Goal: Transaction & Acquisition: Obtain resource

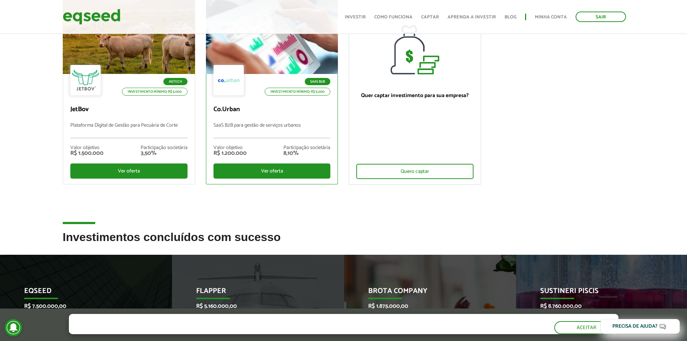
scroll to position [216, 0]
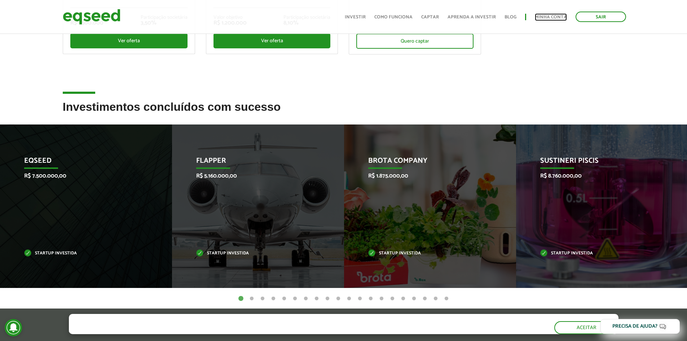
click at [545, 18] on link "Minha conta" at bounding box center [551, 17] width 32 height 5
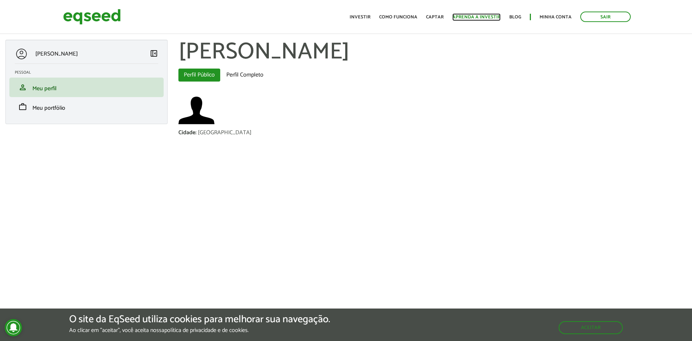
click at [487, 17] on link "Aprenda a investir" at bounding box center [477, 17] width 48 height 5
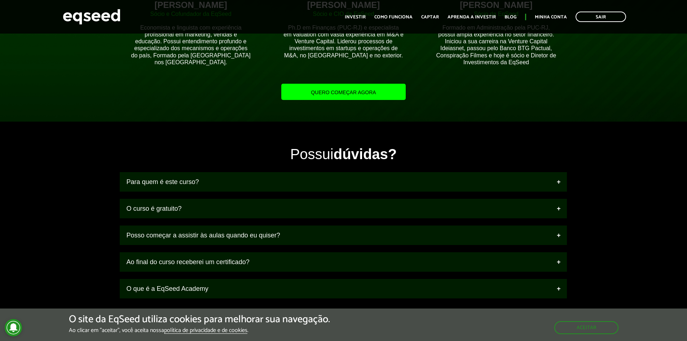
scroll to position [829, 0]
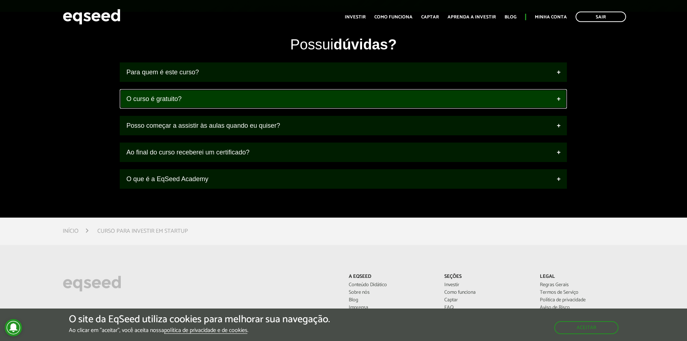
click at [311, 94] on link "O curso é gratuito?" at bounding box center [343, 98] width 447 height 19
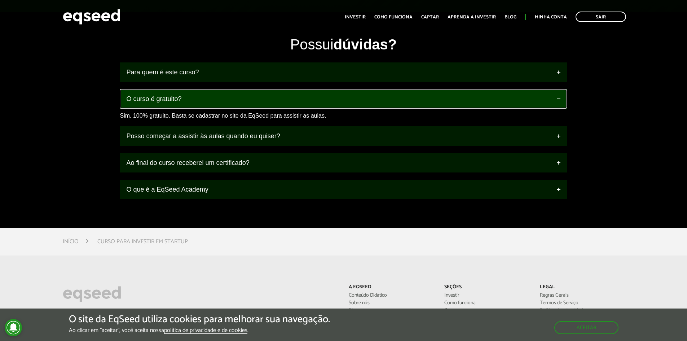
click at [311, 94] on link "O curso é gratuito?" at bounding box center [343, 98] width 447 height 19
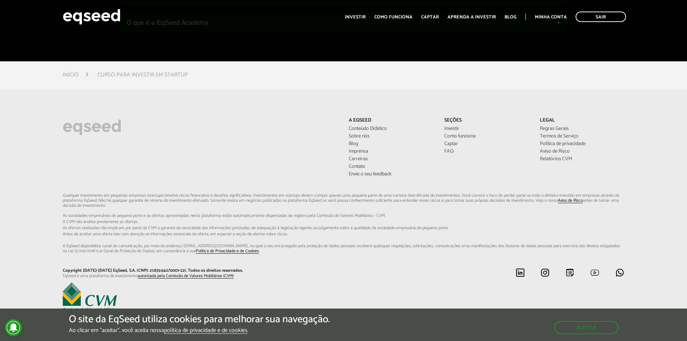
scroll to position [986, 0]
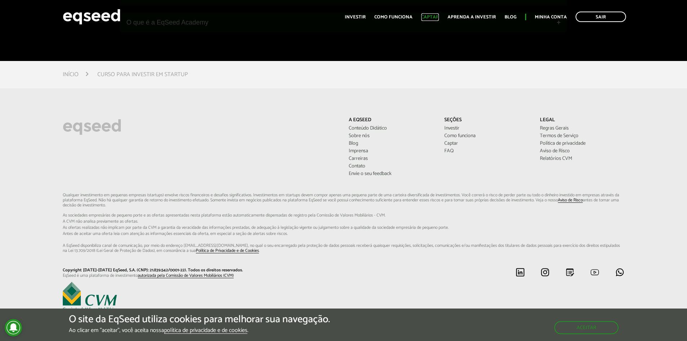
click at [437, 15] on link "Captar" at bounding box center [430, 17] width 18 height 5
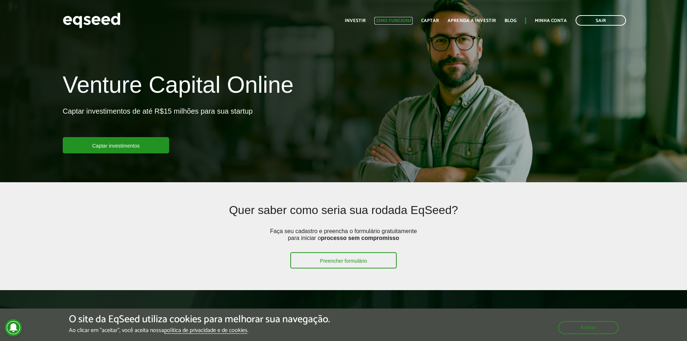
click at [402, 21] on link "Como funciona" at bounding box center [393, 20] width 38 height 5
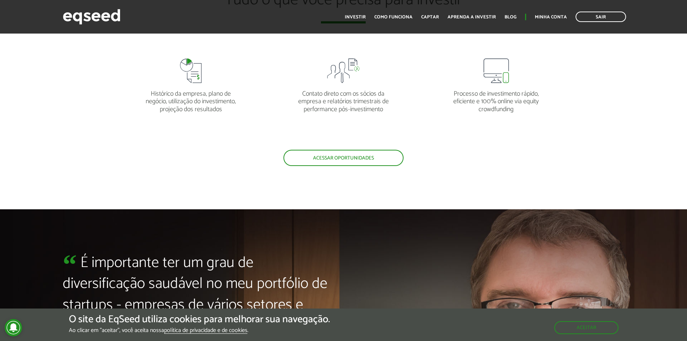
scroll to position [1532, 0]
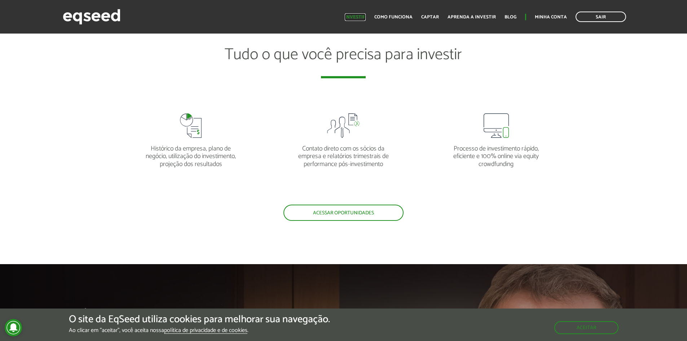
click at [365, 16] on link "Investir" at bounding box center [355, 17] width 21 height 5
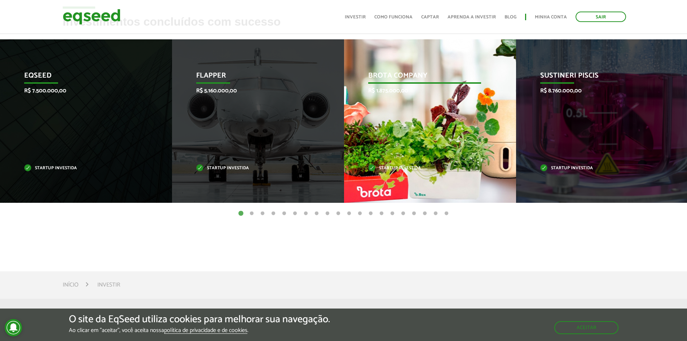
scroll to position [295, 0]
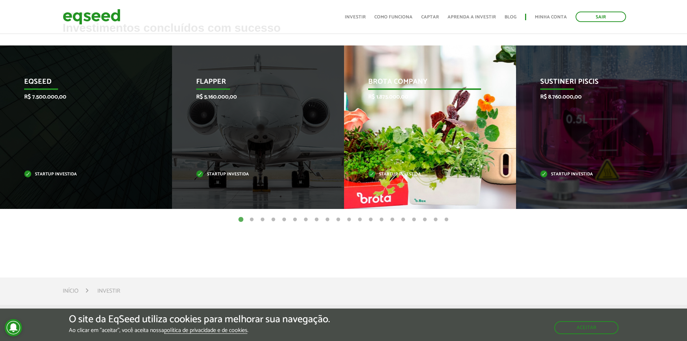
click at [423, 107] on div "Brota Company R$ 1.875.000,00 Startup investida" at bounding box center [424, 126] width 161 height 163
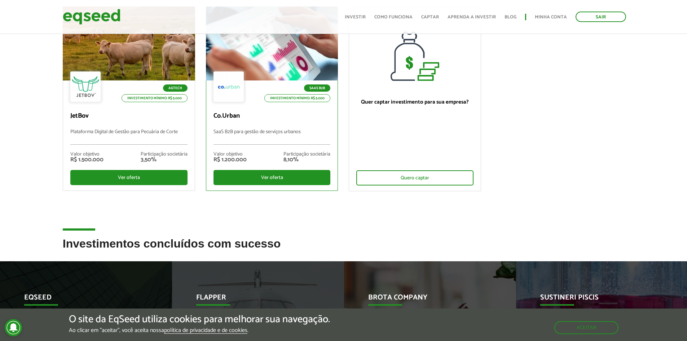
scroll to position [7, 0]
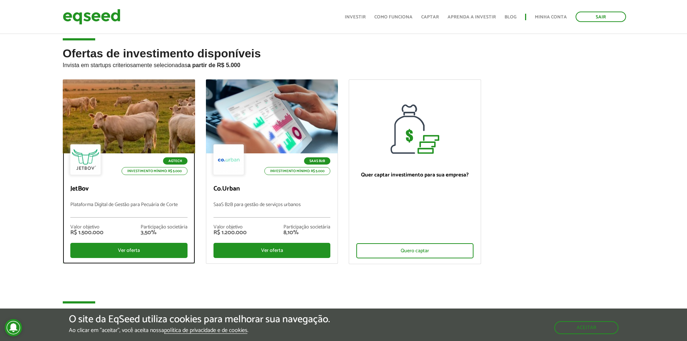
click at [181, 148] on div "Agtech Investimento mínimo: R$ 5.000" at bounding box center [128, 160] width 117 height 32
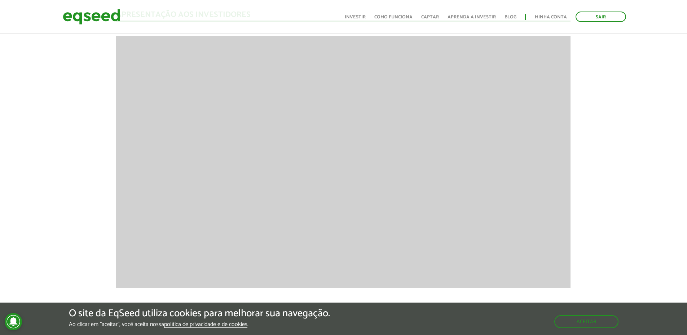
scroll to position [962, 0]
click at [105, 14] on img at bounding box center [92, 16] width 58 height 19
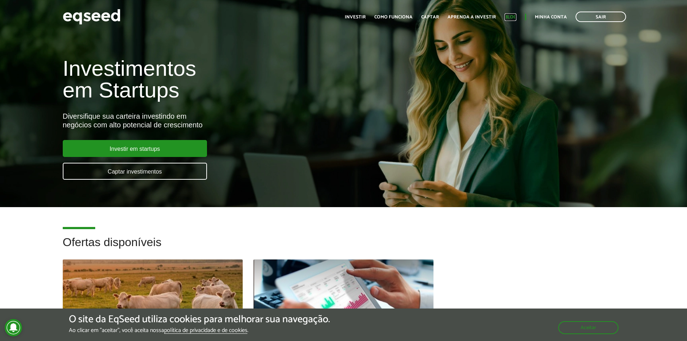
click at [513, 16] on link "Blog" at bounding box center [511, 17] width 12 height 5
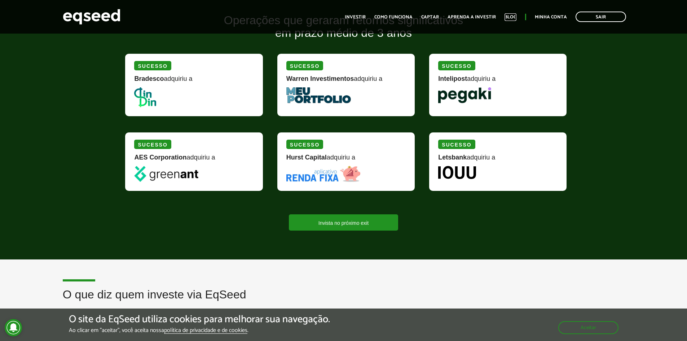
scroll to position [866, 0]
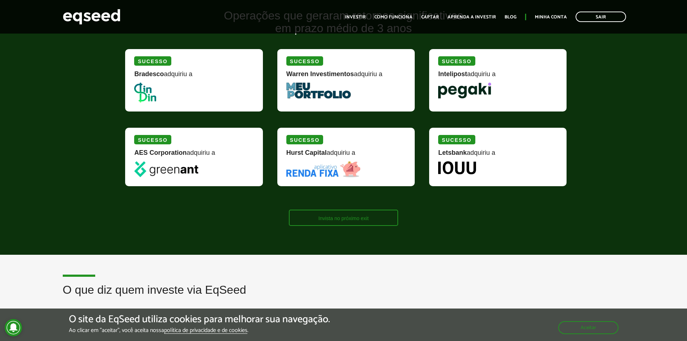
click at [338, 217] on link "Invista no próximo exit" at bounding box center [343, 218] width 109 height 16
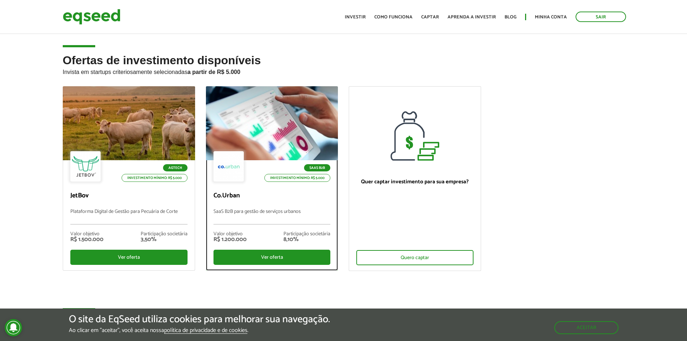
click at [308, 109] on div at bounding box center [272, 123] width 159 height 89
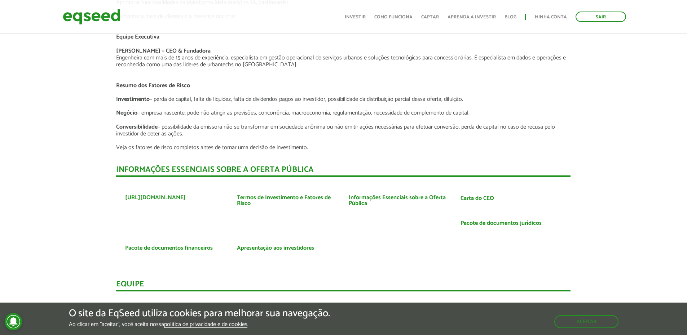
scroll to position [1370, 0]
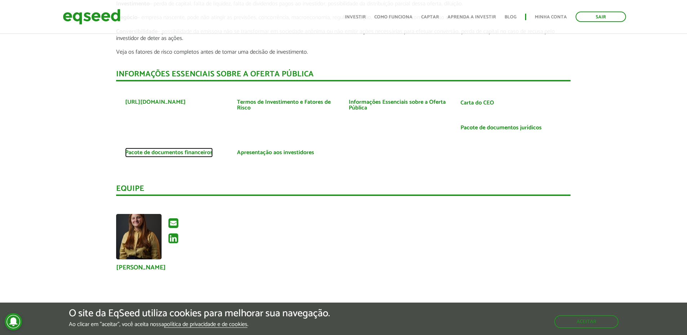
click at [197, 154] on link "Pacote de documentos financeiros" at bounding box center [169, 153] width 88 height 6
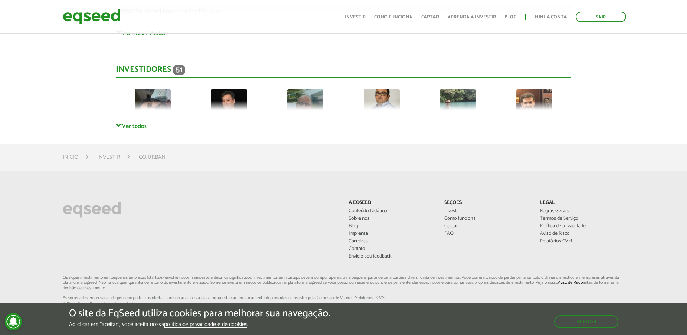
scroll to position [1661, 0]
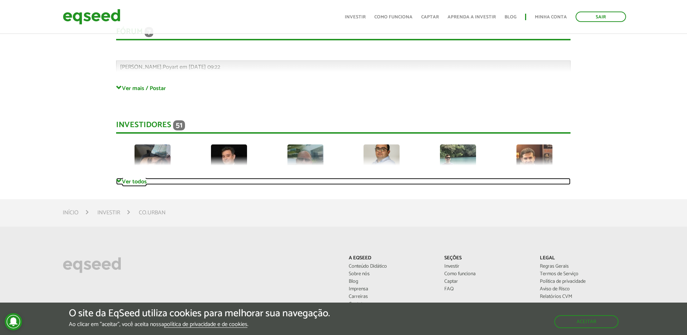
click at [133, 181] on link "Ver todos" at bounding box center [343, 181] width 454 height 7
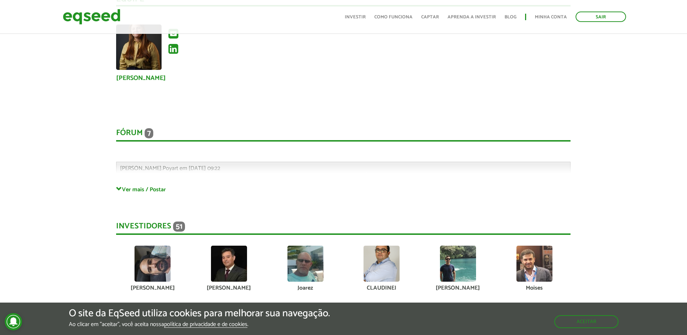
scroll to position [1553, 0]
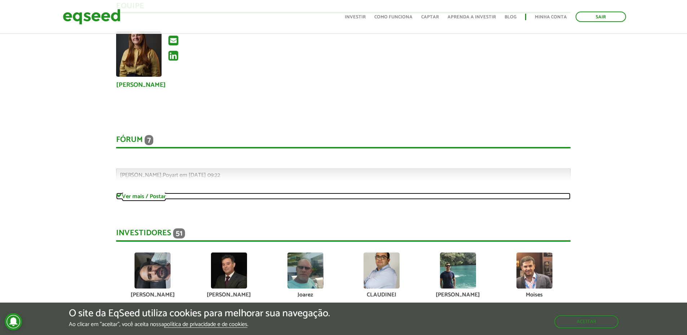
click at [138, 194] on link "Ver mais / Postar" at bounding box center [343, 196] width 454 height 7
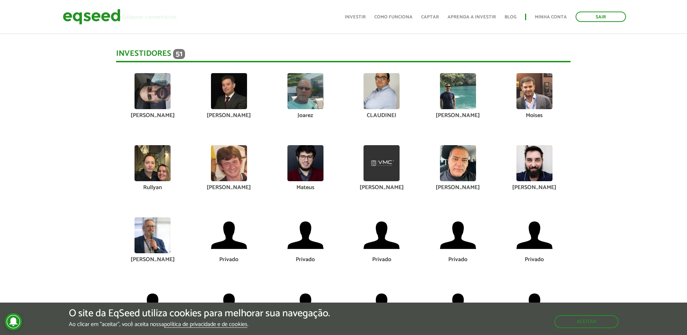
scroll to position [2527, 0]
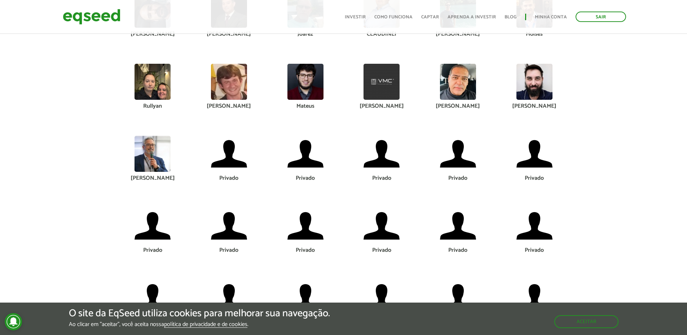
click at [386, 89] on img at bounding box center [382, 82] width 36 height 36
click at [383, 104] on div "[PERSON_NAME]" at bounding box center [382, 107] width 66 height 6
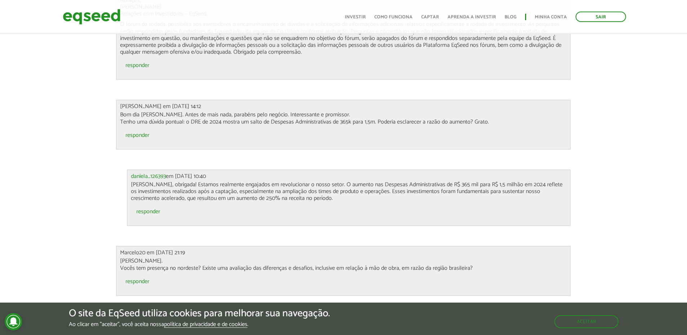
scroll to position [1770, 0]
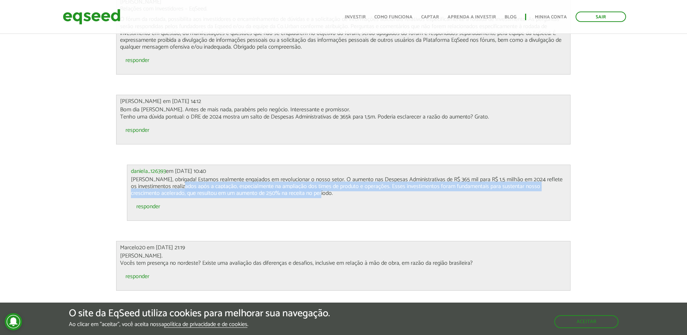
drag, startPoint x: 181, startPoint y: 189, endPoint x: 292, endPoint y: 194, distance: 111.6
click at [292, 194] on p "[PERSON_NAME], obrigada! Estamos realmente engajados em revolucionar o nosso se…" at bounding box center [349, 186] width 436 height 21
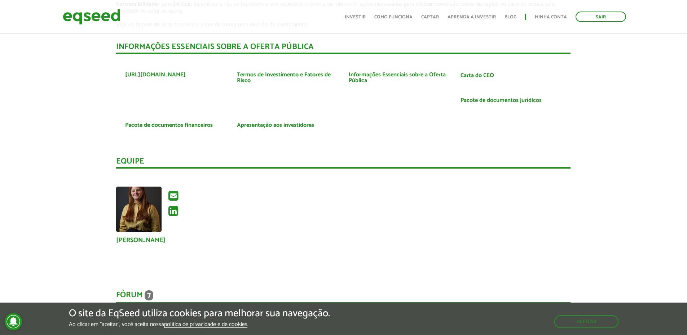
scroll to position [1367, 0]
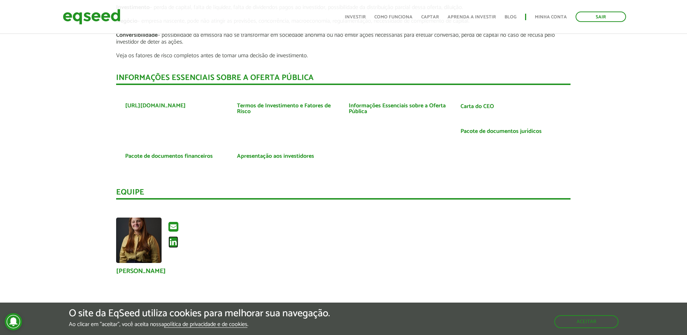
click at [171, 246] on icon at bounding box center [173, 243] width 10 height 12
